Goal: Task Accomplishment & Management: Manage account settings

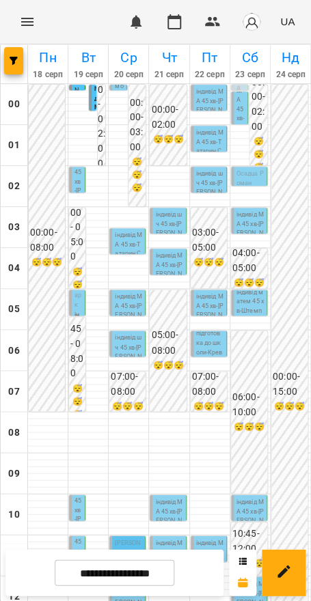
click at [76, 309] on p "Штемпель Марк" at bounding box center [78, 273] width 8 height 74
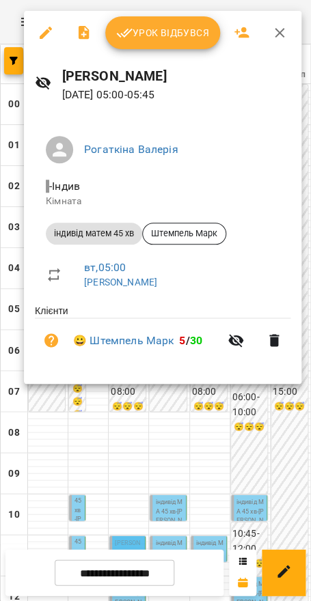
click at [179, 55] on div "Урок відбувся Валерія Рогаткіна 19 серп 2025 05:00 - 05:45 Рогаткіна Валерія - …" at bounding box center [162, 197] width 277 height 373
click at [184, 25] on span "Урок відбувся" at bounding box center [162, 33] width 93 height 16
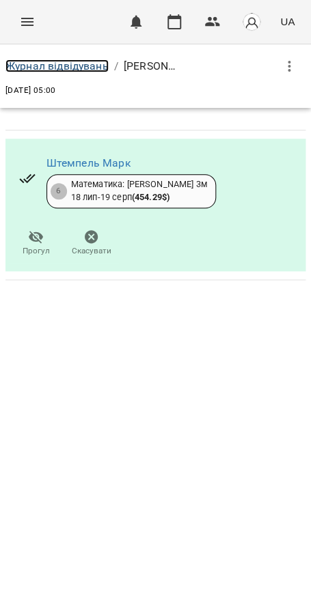
click at [63, 71] on link "Журнал відвідувань" at bounding box center [56, 65] width 103 height 13
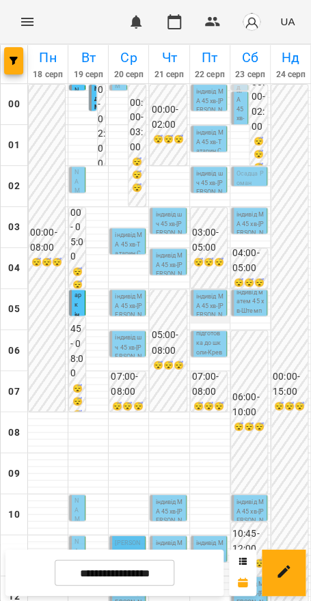
scroll to position [424, 0]
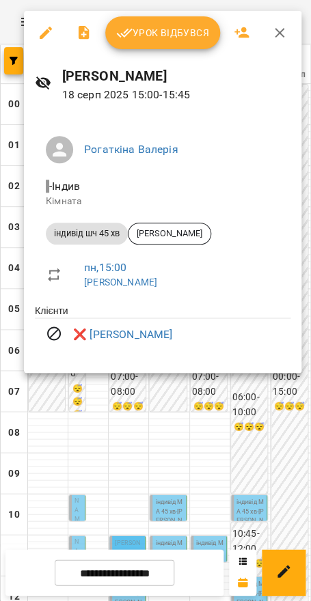
click at [91, 394] on div at bounding box center [155, 300] width 311 height 601
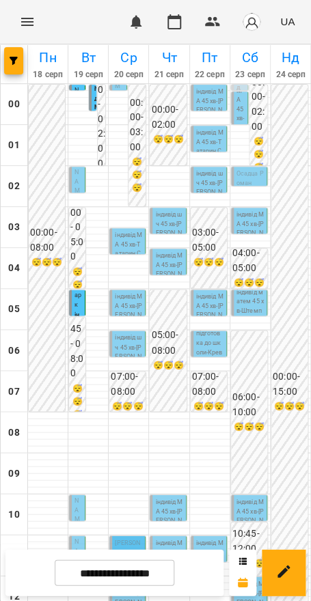
scroll to position [527, 0]
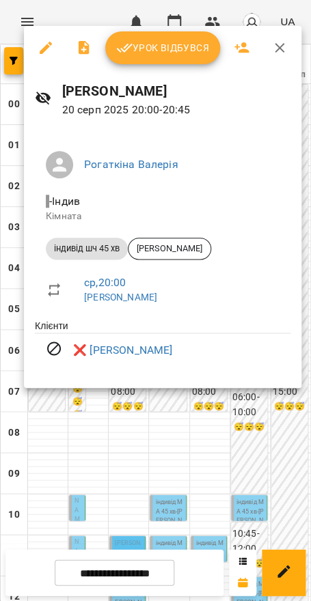
click at [156, 462] on div at bounding box center [155, 300] width 311 height 601
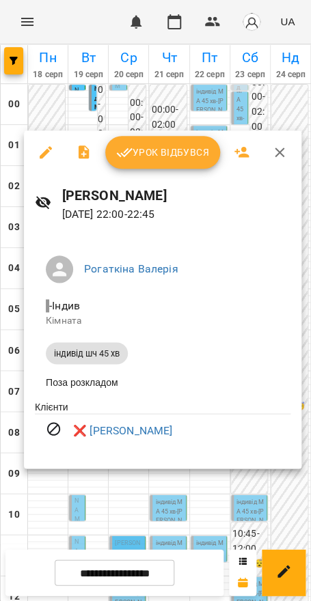
click at [240, 483] on div at bounding box center [155, 300] width 311 height 601
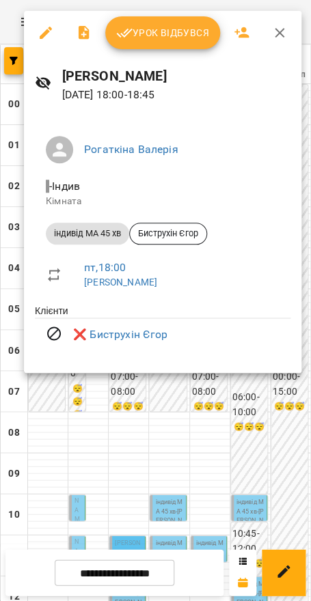
click at [259, 417] on div at bounding box center [155, 300] width 311 height 601
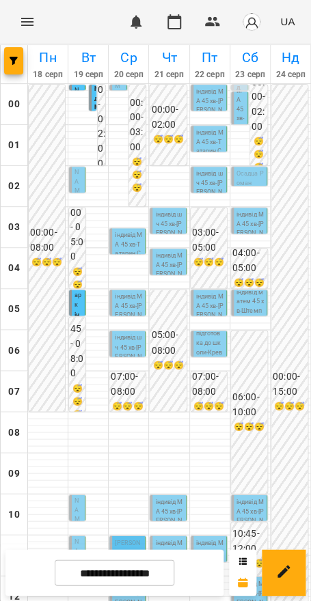
scroll to position [54, 0]
click at [74, 249] on span "Штемпель Марк" at bounding box center [77, 272] width 7 height 72
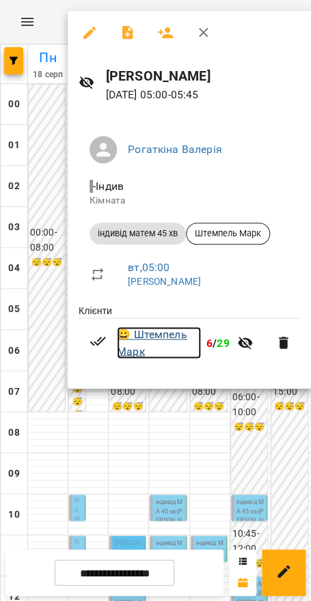
copy link "😀 Штемпель Марк"
click at [144, 335] on link "😀 Штемпель Марк" at bounding box center [159, 342] width 84 height 32
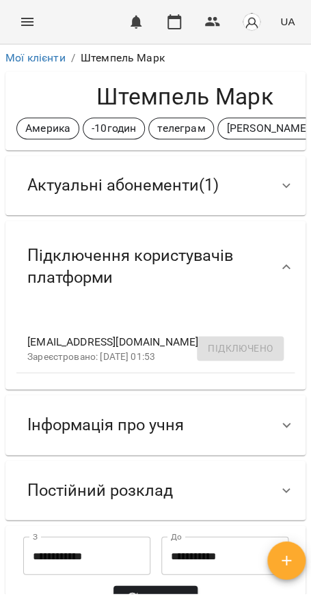
drag, startPoint x: 85, startPoint y: 104, endPoint x: 277, endPoint y: 103, distance: 191.8
click at [277, 103] on h4 "Штемпель Марк" at bounding box center [184, 97] width 337 height 28
copy h4 "Штемпель Марк"
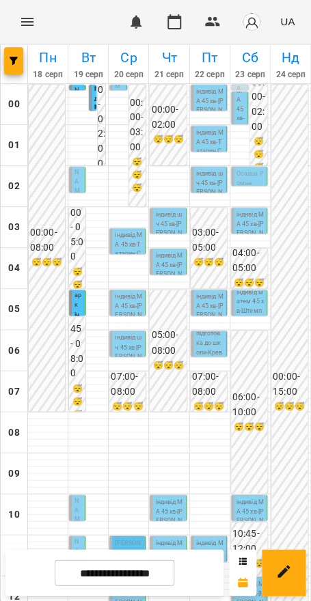
click at [75, 87] on span "Амелія Ставніча" at bounding box center [77, 76] width 7 height 90
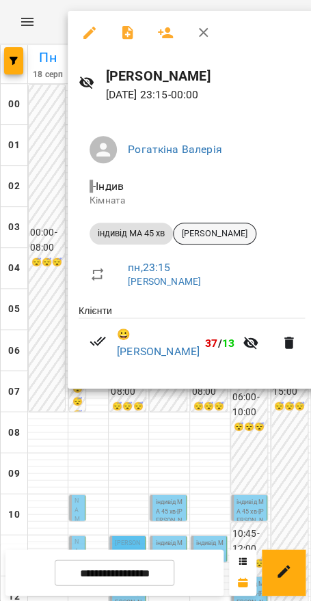
click at [200, 233] on span "Амелія Ставніча" at bounding box center [214, 233] width 82 height 12
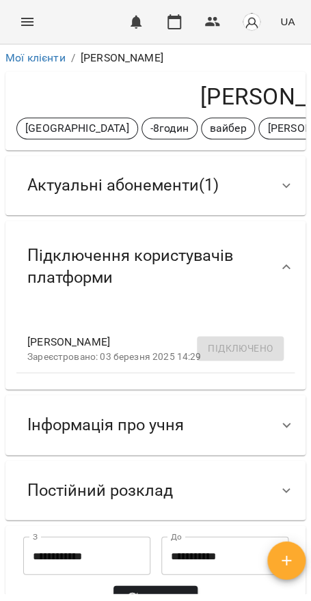
drag, startPoint x: 156, startPoint y: 84, endPoint x: 312, endPoint y: 99, distance: 156.4
click at [310, 99] on html "For Business 0 UA Мої клієнти / Амелія Ставніча Амелія Ставніча США -8годин вай…" at bounding box center [155, 322] width 311 height 645
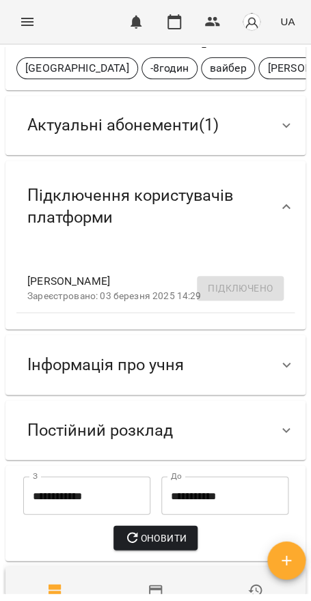
scroll to position [201, 0]
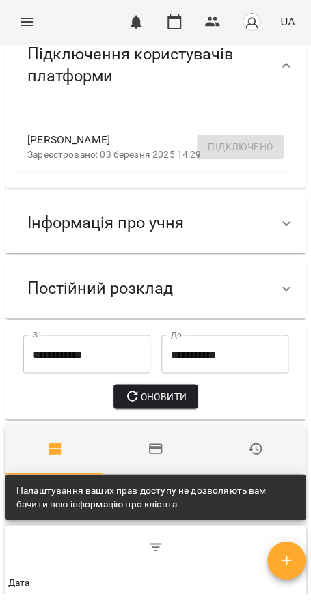
click at [111, 210] on div "Інформація про учня" at bounding box center [105, 222] width 178 height 43
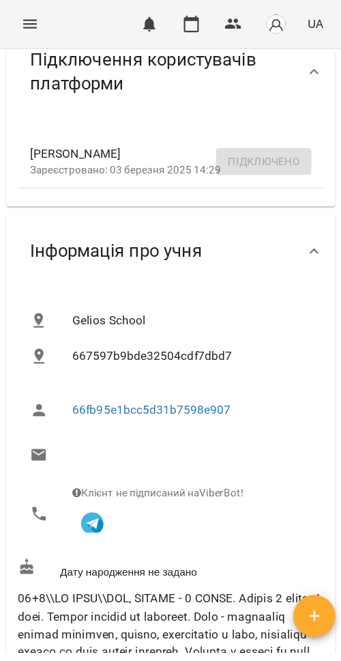
scroll to position [0, 0]
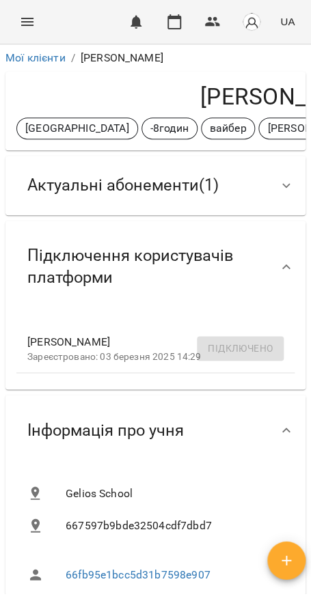
click at [264, 63] on ol "Мої клієнти / Амелія Ставніча" at bounding box center [155, 58] width 300 height 16
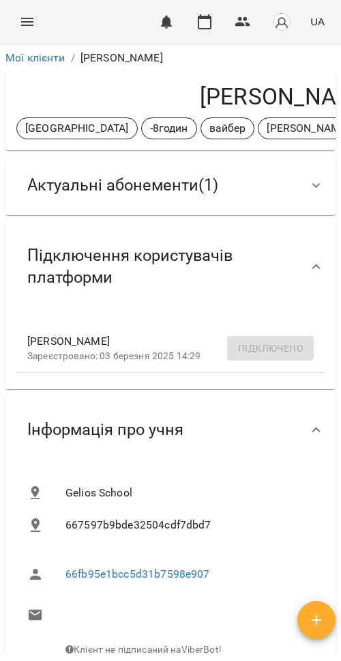
drag, startPoint x: 157, startPoint y: 90, endPoint x: 333, endPoint y: 104, distance: 176.7
click at [310, 104] on div "Мої клієнти / Амелія Ставніча Амелія Ставніча США -8годин вайбер Марія Міняйло …" at bounding box center [171, 350] width 336 height 606
copy h4 "Амелія Ставніча"
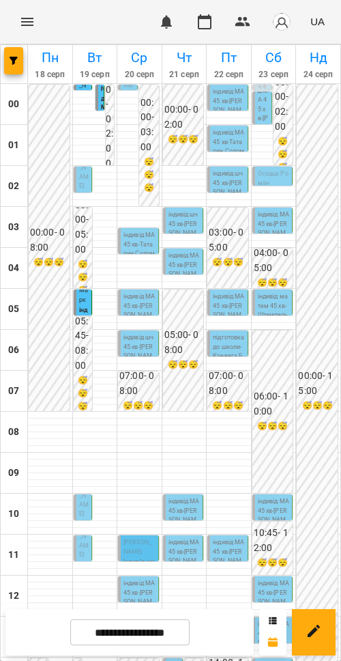
scroll to position [85, 0]
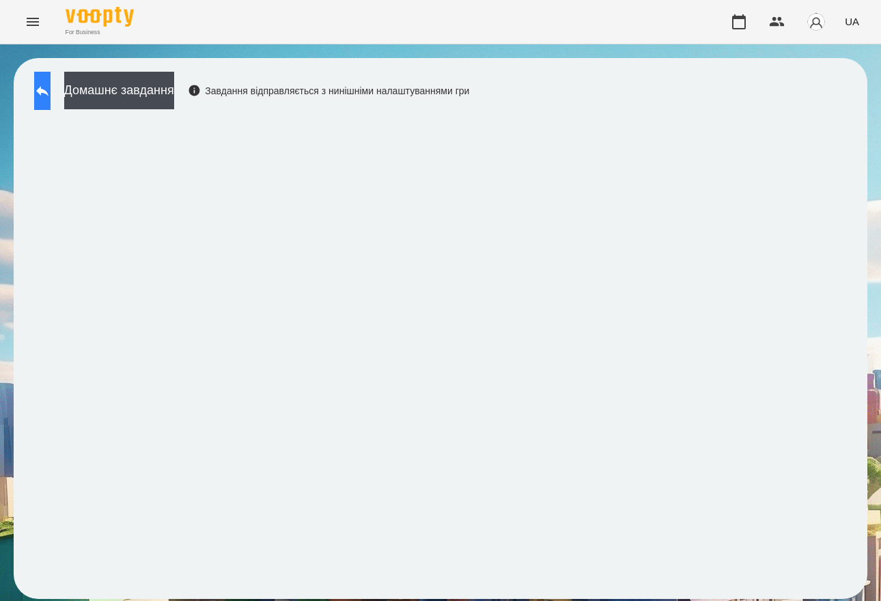
click at [51, 84] on icon at bounding box center [42, 91] width 16 height 16
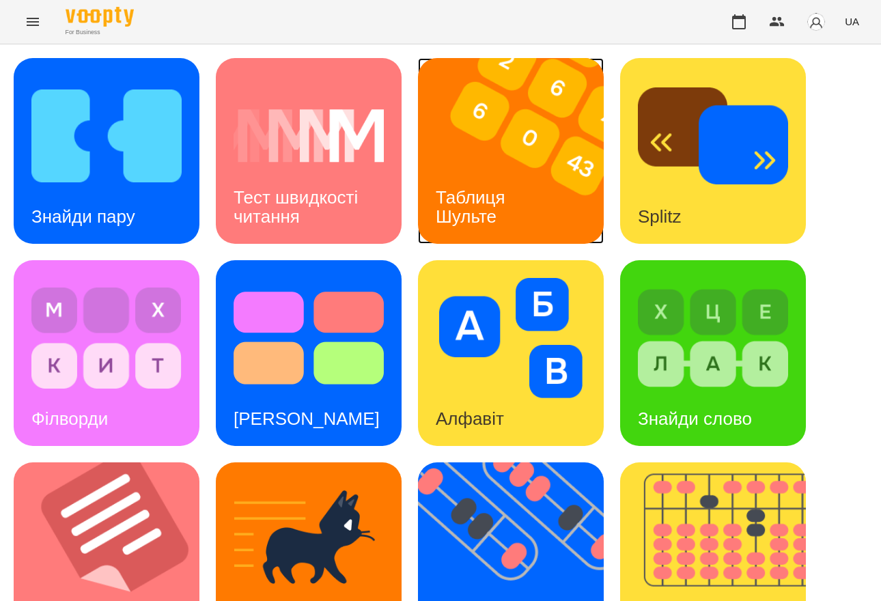
click at [499, 180] on div "Таблиця Шульте" at bounding box center [473, 207] width 110 height 73
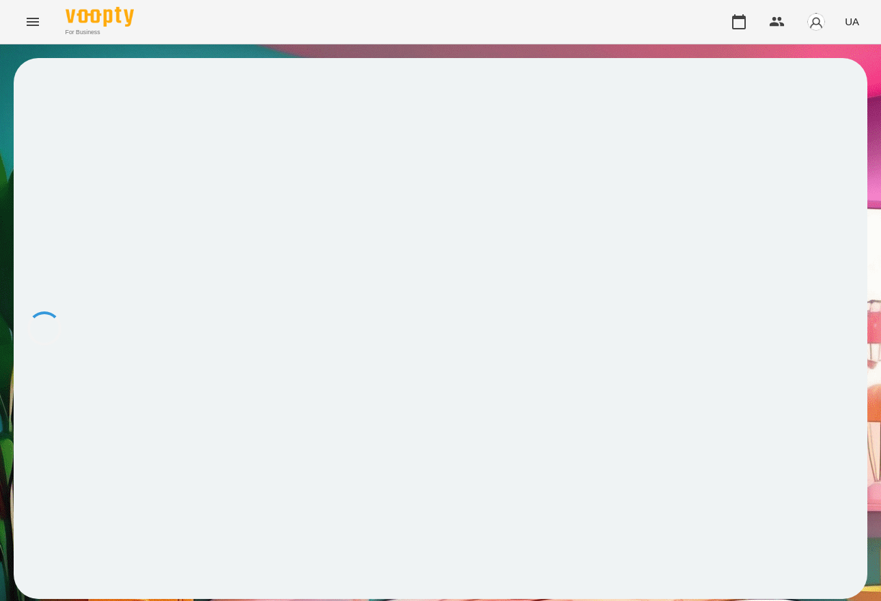
click at [499, 180] on div at bounding box center [440, 328] width 853 height 541
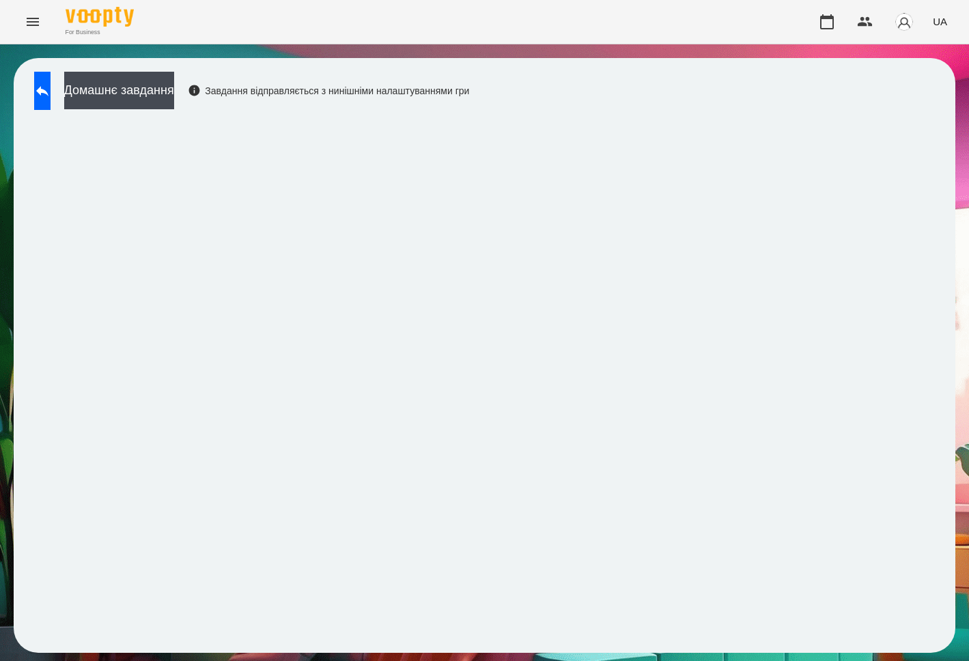
click at [429, 112] on div "Домашнє завдання Завдання відправляється з нинішніми налаштуваннями гри" at bounding box center [248, 94] width 442 height 45
click at [51, 94] on button at bounding box center [42, 91] width 16 height 38
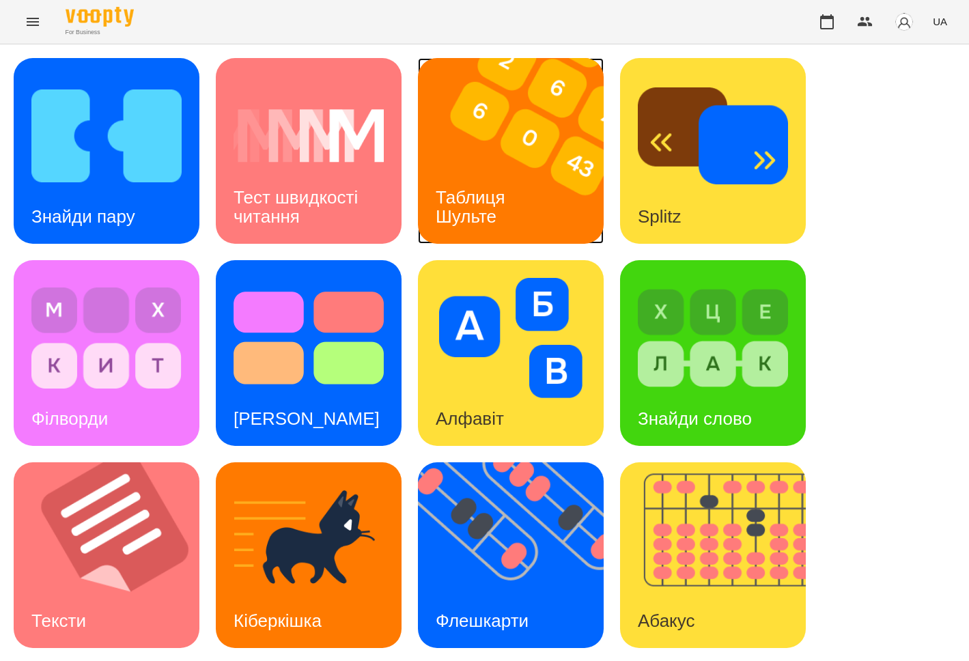
click at [502, 175] on div "Таблиця Шульте" at bounding box center [473, 207] width 110 height 73
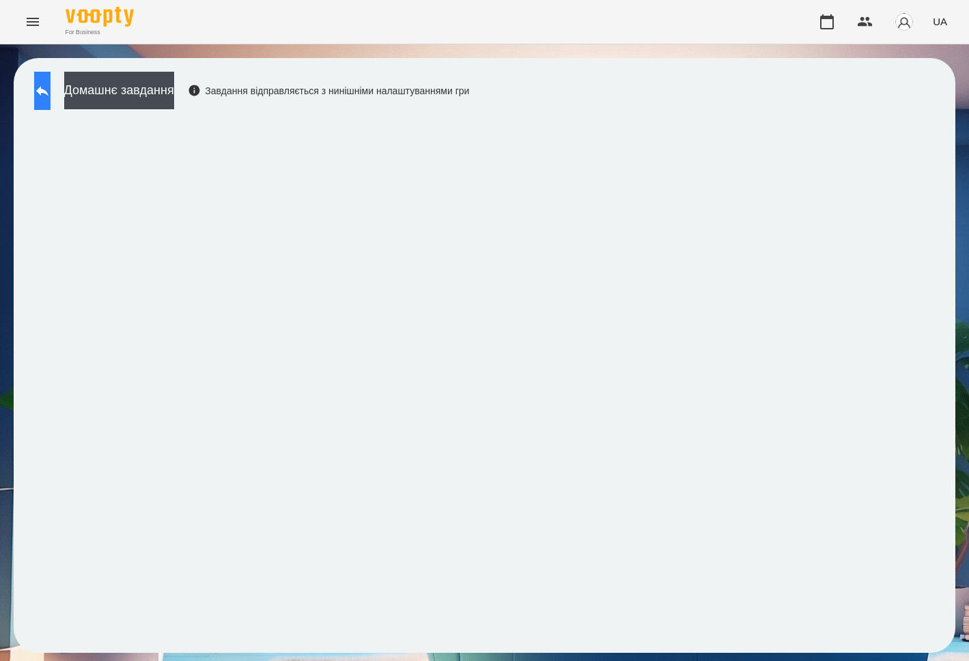
click at [51, 102] on button at bounding box center [42, 91] width 16 height 38
